Goal: Task Accomplishment & Management: Manage account settings

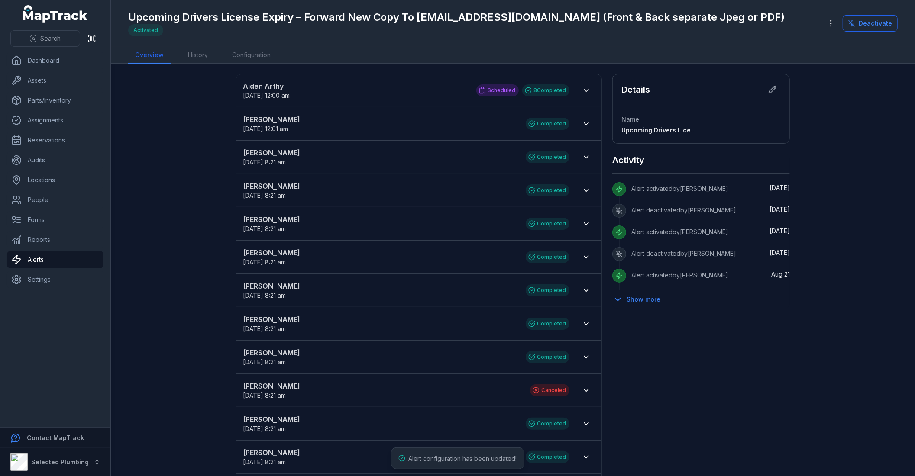
scroll to position [10, 0]
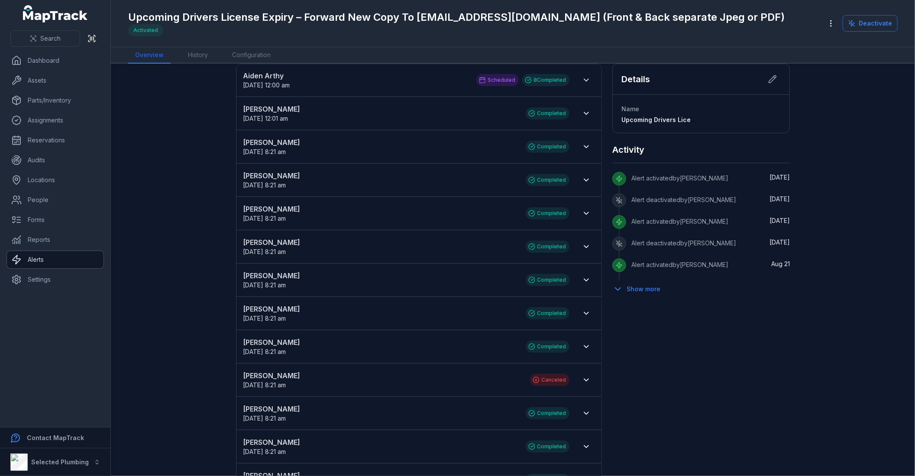
click at [61, 253] on link "Alerts" at bounding box center [55, 259] width 97 height 17
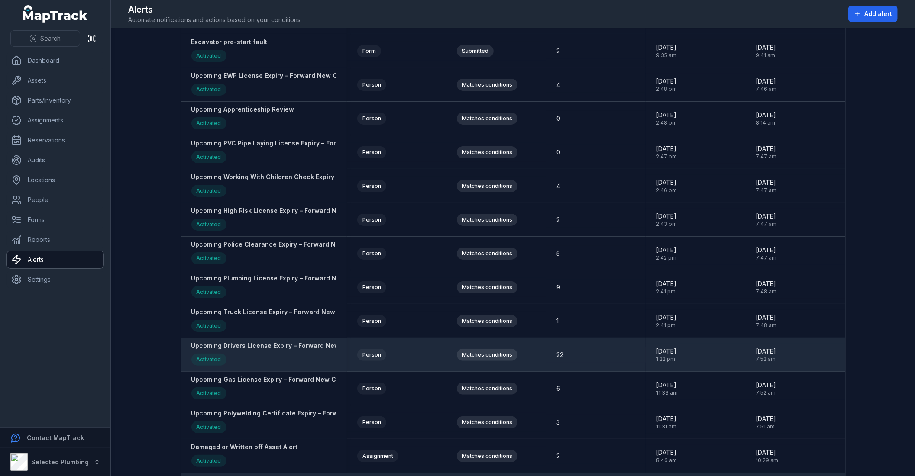
scroll to position [145, 0]
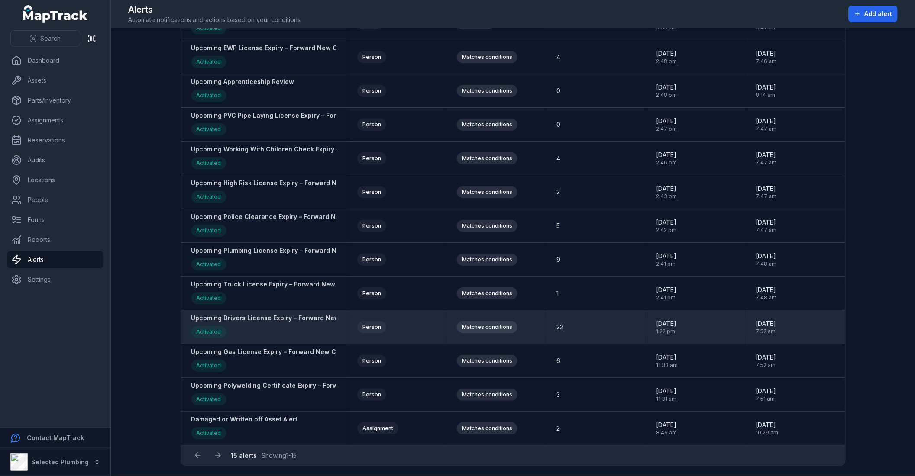
click at [282, 318] on strong "Upcoming Drivers License Expiry – Forward New Copy To [EMAIL_ADDRESS][DOMAIN_NA…" at bounding box center [388, 318] width 395 height 9
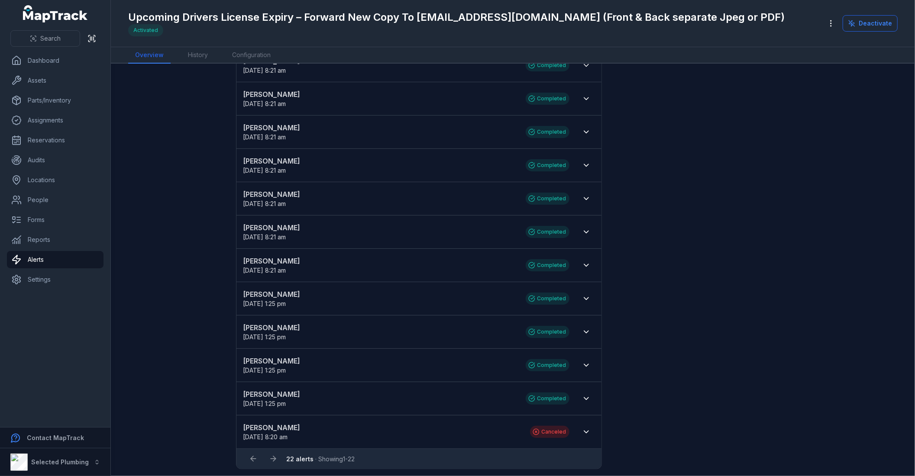
scroll to position [363, 0]
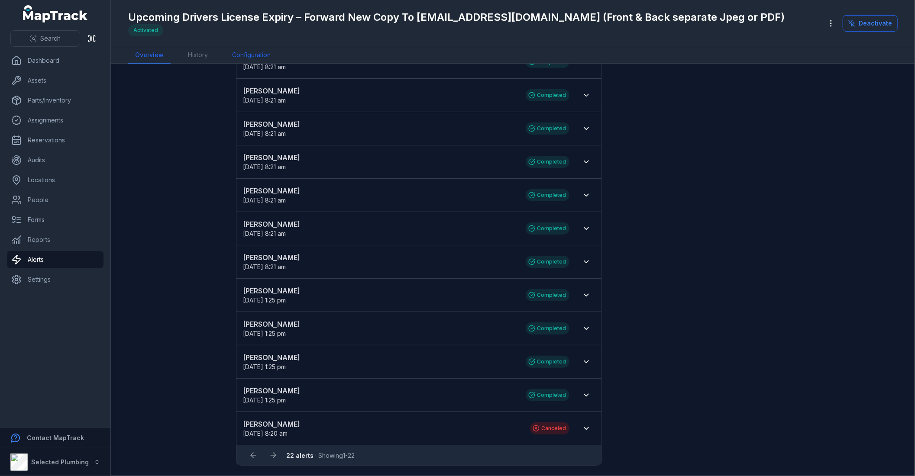
click at [265, 51] on link "Configuration" at bounding box center [251, 55] width 52 height 16
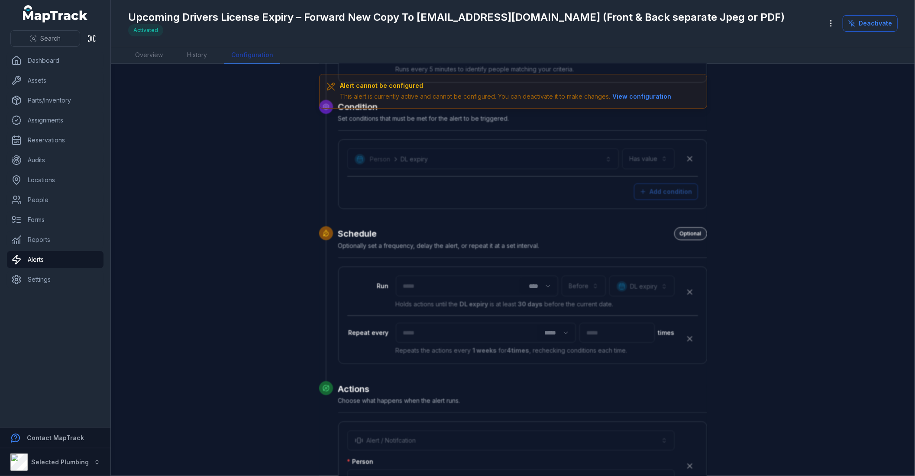
scroll to position [268, 0]
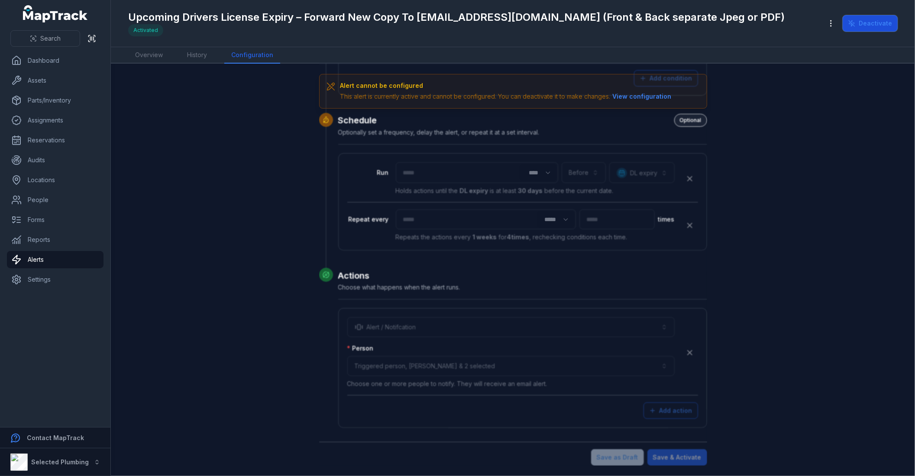
click at [858, 28] on button "Deactivate" at bounding box center [870, 23] width 55 height 16
